Goal: Task Accomplishment & Management: Manage account settings

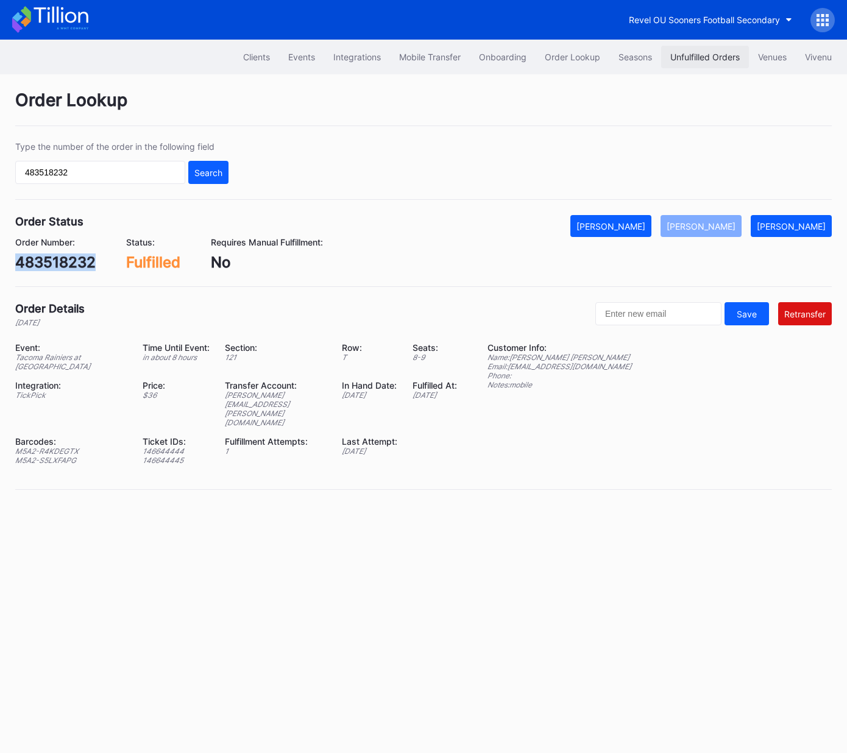
click at [694, 60] on div "Unfulfilled Orders" at bounding box center [704, 57] width 69 height 10
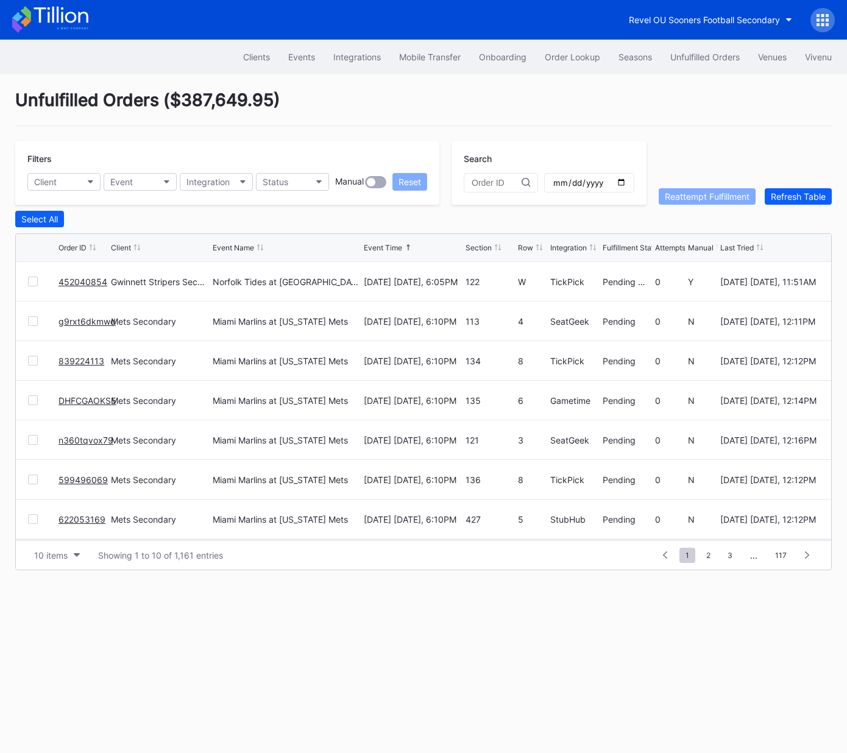
click at [91, 283] on link "452040854" at bounding box center [83, 282] width 49 height 10
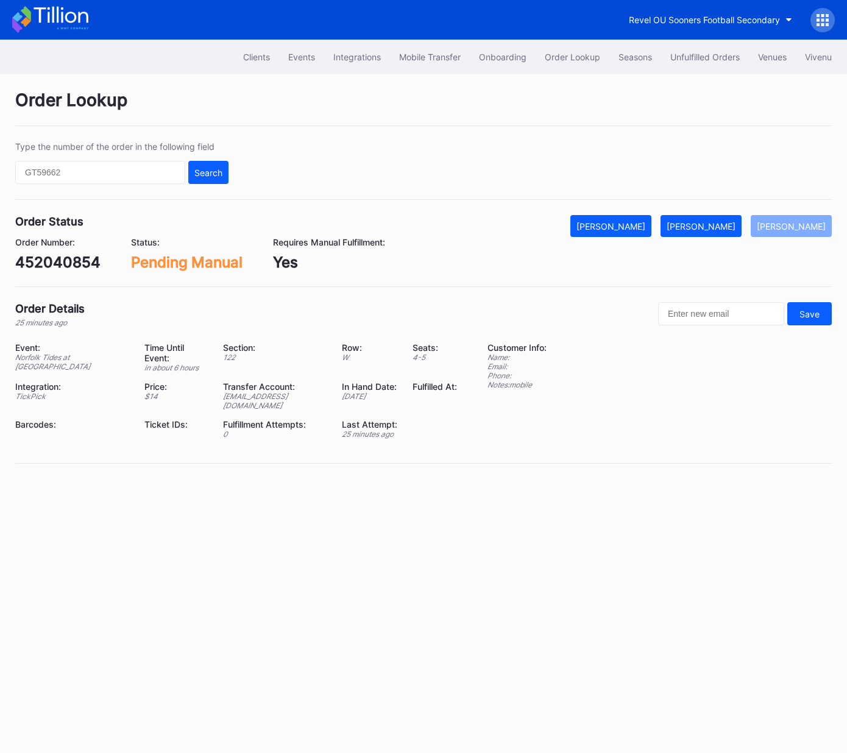
click at [64, 262] on div "452040854" at bounding box center [57, 263] width 85 height 18
click at [63, 262] on div "452040854" at bounding box center [57, 263] width 85 height 18
click at [726, 222] on div "[PERSON_NAME]" at bounding box center [701, 226] width 69 height 10
click at [679, 61] on div "Unfulfilled Orders" at bounding box center [704, 57] width 69 height 10
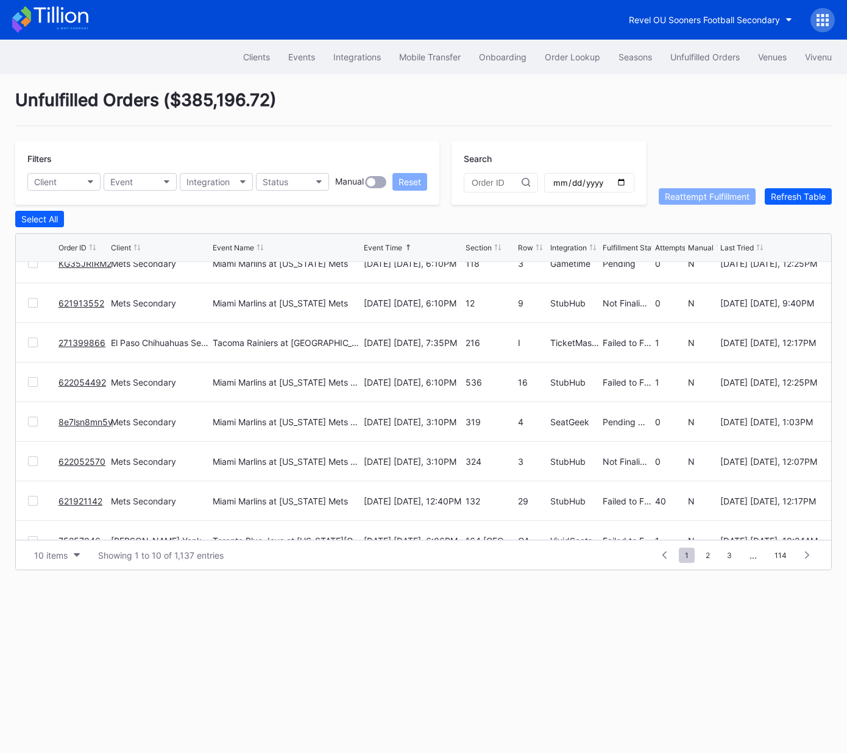
scroll to position [99, 0]
click at [27, 341] on div "271399866 El Paso Chihuahuas Secondary Tacoma Rainiers at El Paso Chihuahuas Au…" at bounding box center [423, 342] width 815 height 40
click at [30, 343] on div at bounding box center [33, 341] width 10 height 10
click at [715, 194] on div "Reattempt Fulfillment" at bounding box center [707, 196] width 85 height 10
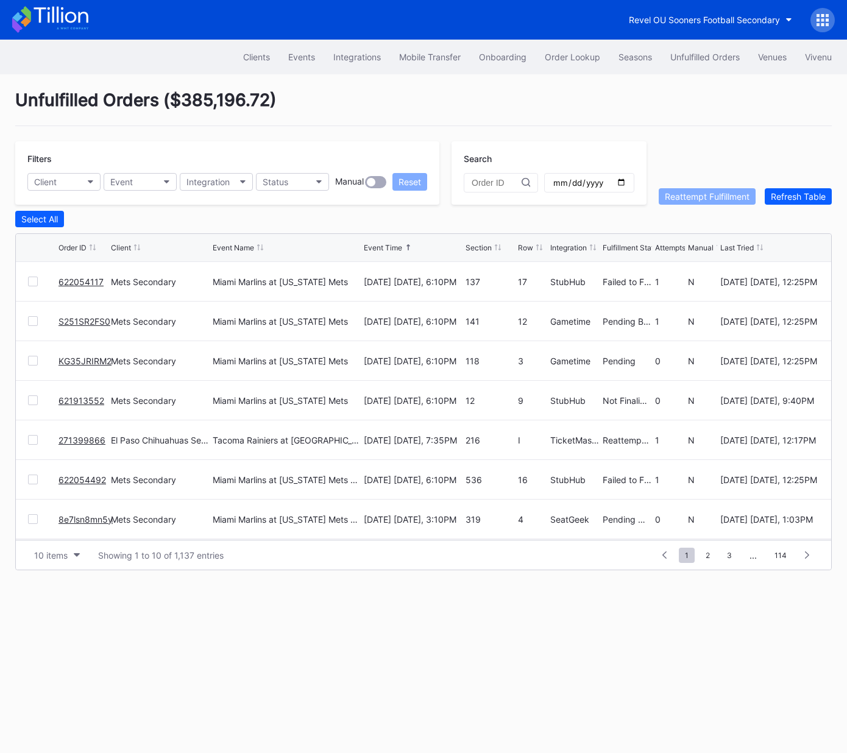
click at [701, 678] on div "Clients Events Integrations Mobile Transfer Onboarding Order Lookup Seasons Unf…" at bounding box center [423, 397] width 847 height 714
drag, startPoint x: 689, startPoint y: 679, endPoint x: 501, endPoint y: 410, distance: 327.8
click at [633, 608] on div "Clients Events Integrations Mobile Transfer Onboarding Order Lookup Seasons Unf…" at bounding box center [423, 397] width 847 height 714
click at [64, 556] on div "10 items" at bounding box center [51, 555] width 34 height 10
click at [55, 605] on div "50 items" at bounding box center [54, 607] width 35 height 10
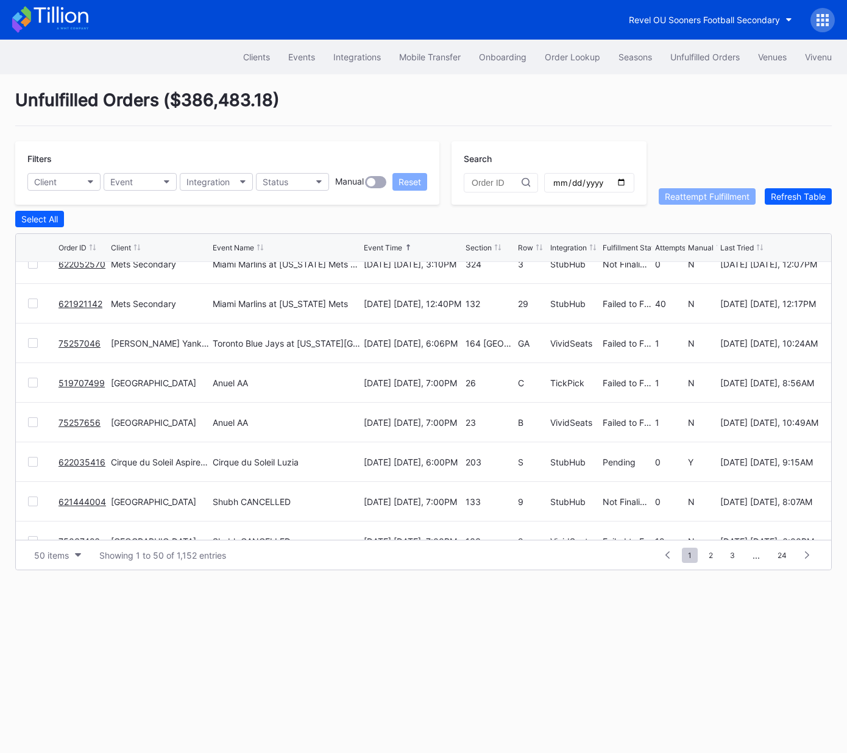
scroll to position [853, 0]
